Goal: Task Accomplishment & Management: Use online tool/utility

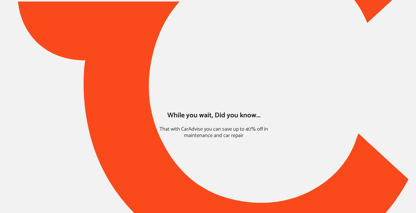
type input "*****"
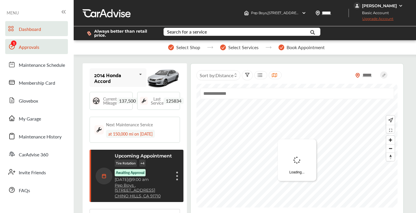
click at [33, 46] on span "Approvals" at bounding box center [29, 48] width 21 height 8
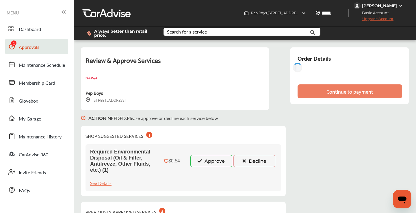
click at [218, 160] on button "Approve" at bounding box center [212, 161] width 42 height 12
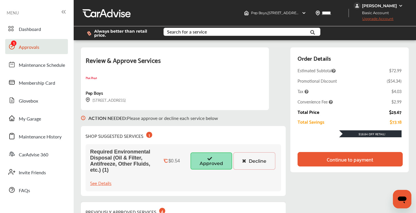
click at [312, 160] on div "Continue to payment" at bounding box center [350, 159] width 105 height 14
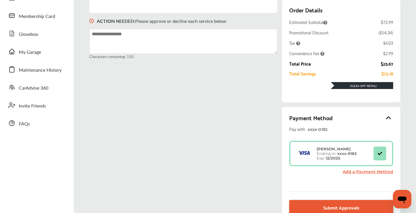
scroll to position [69, 0]
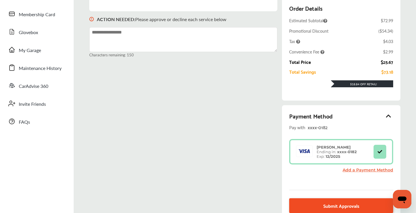
click at [317, 208] on link "Submit Approvals" at bounding box center [341, 205] width 104 height 15
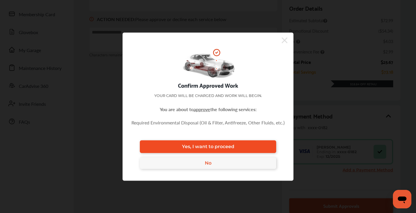
click at [212, 145] on span "Yes, I want to proceed" at bounding box center [208, 146] width 52 height 5
